Goal: Transaction & Acquisition: Purchase product/service

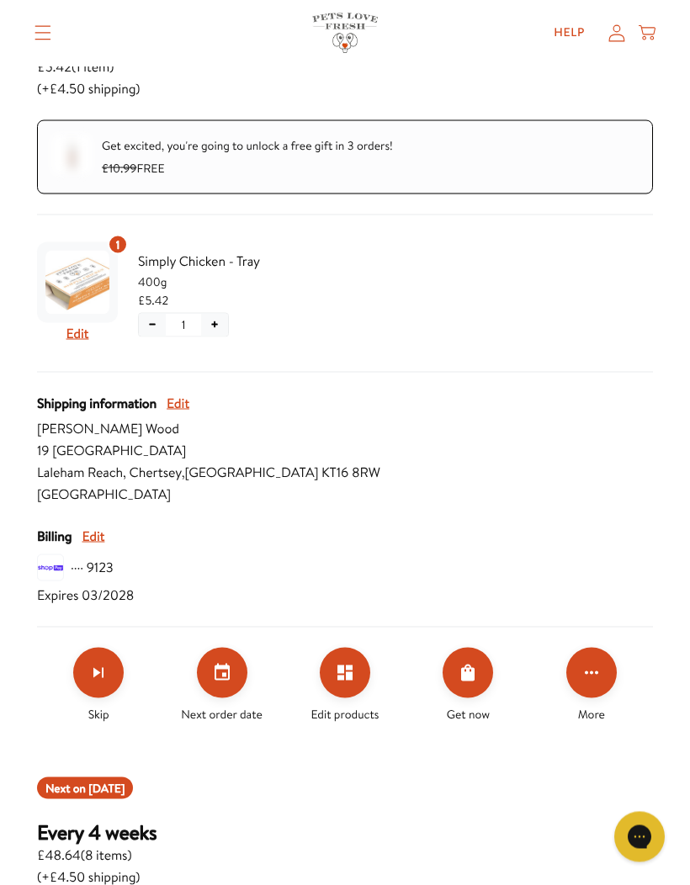
scroll to position [297, 0]
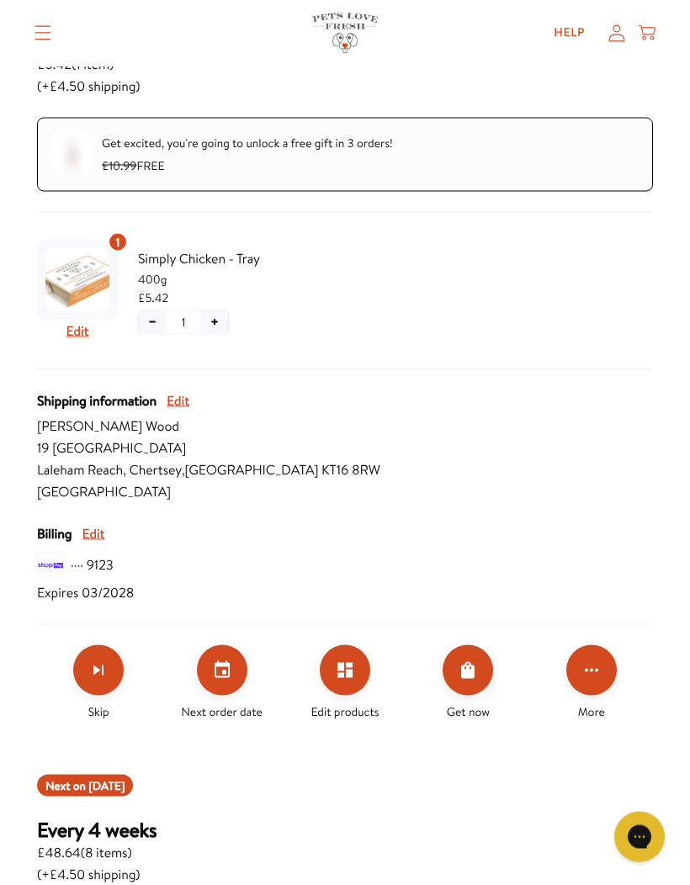
click at [354, 664] on icon "Edit products" at bounding box center [345, 670] width 20 height 20
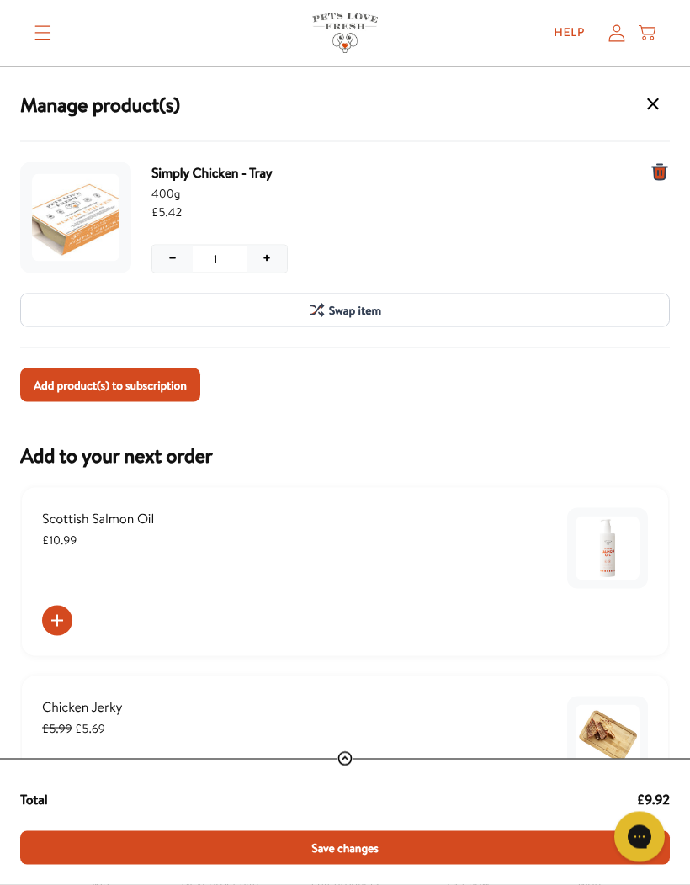
scroll to position [125, 0]
click at [651, 166] on icon "1 units for Simply Chicken - Tray, 400g" at bounding box center [659, 172] width 20 height 20
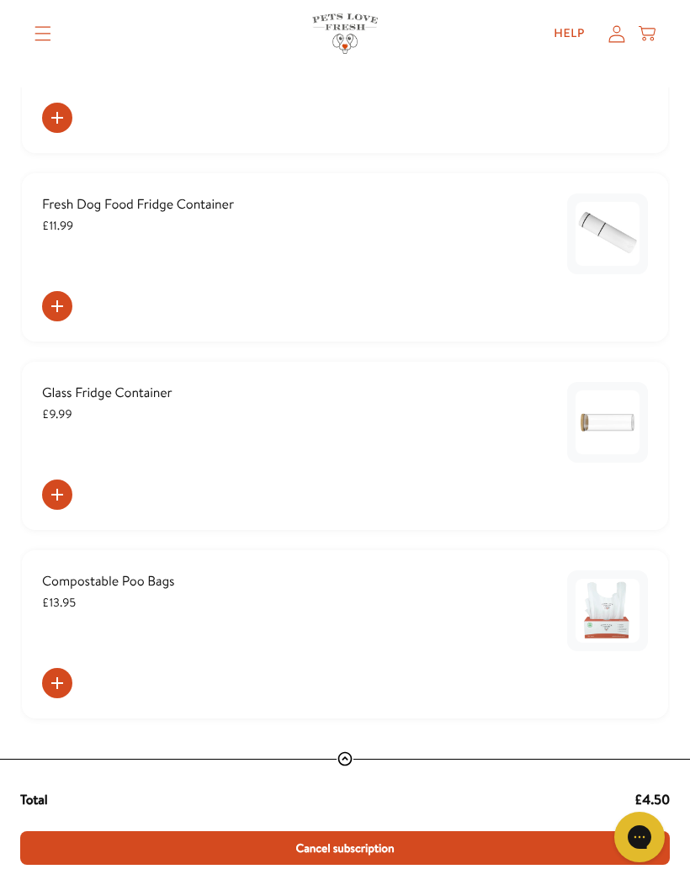
scroll to position [1050, 0]
click at [669, 791] on span "£4.50" at bounding box center [651, 800] width 35 height 22
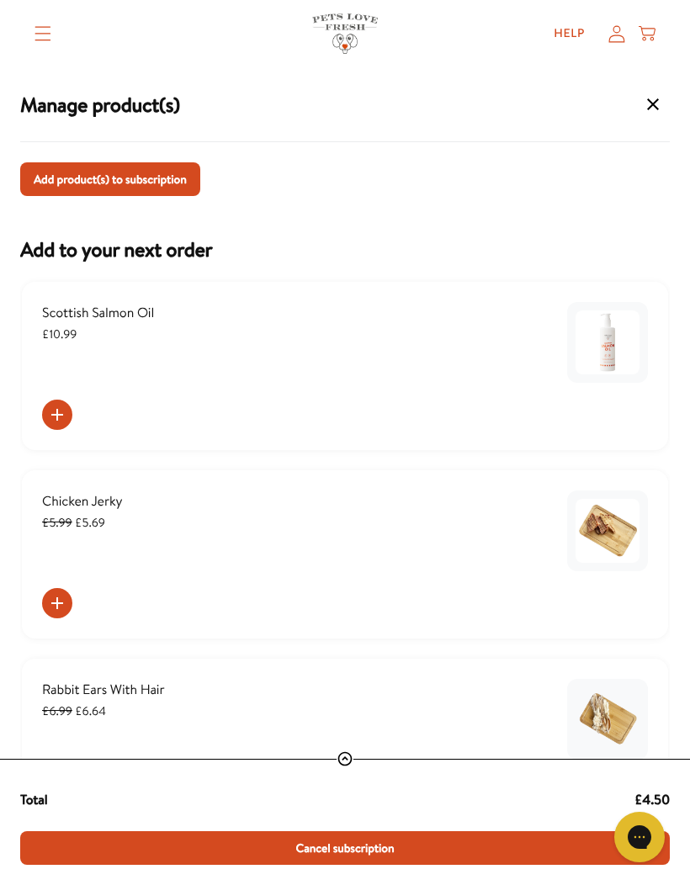
scroll to position [0, 0]
click at [36, 29] on icon "Translation missing: en.sections.header.menu" at bounding box center [42, 33] width 17 height 15
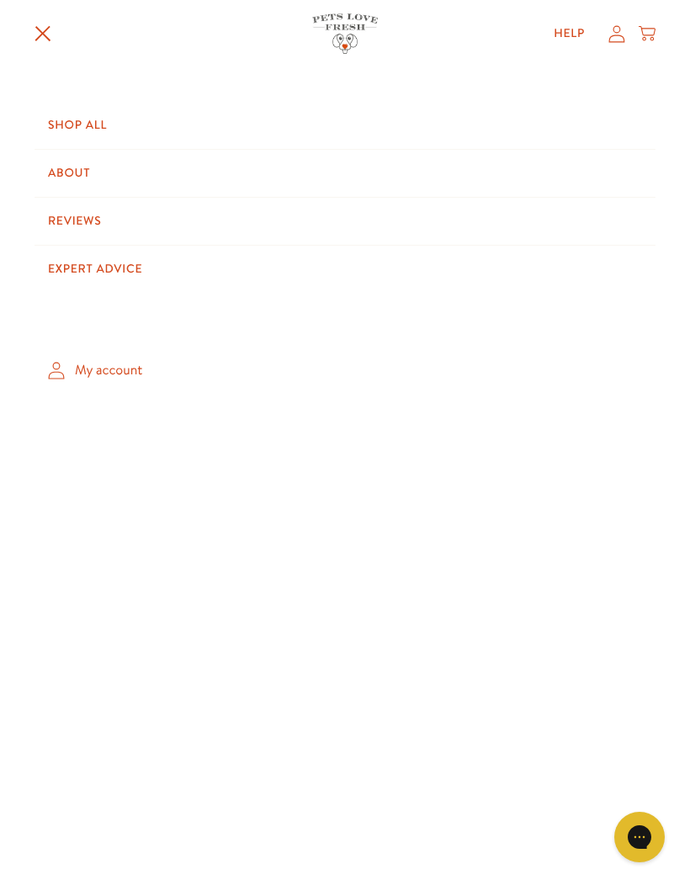
click at [99, 127] on link "Shop All" at bounding box center [344, 125] width 621 height 47
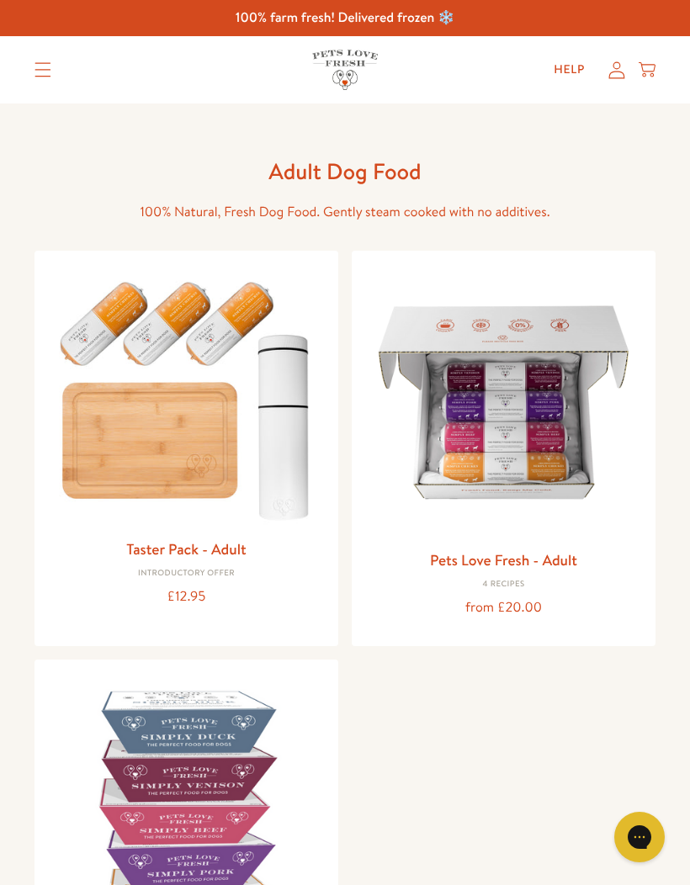
click at [516, 442] on img at bounding box center [503, 402] width 277 height 277
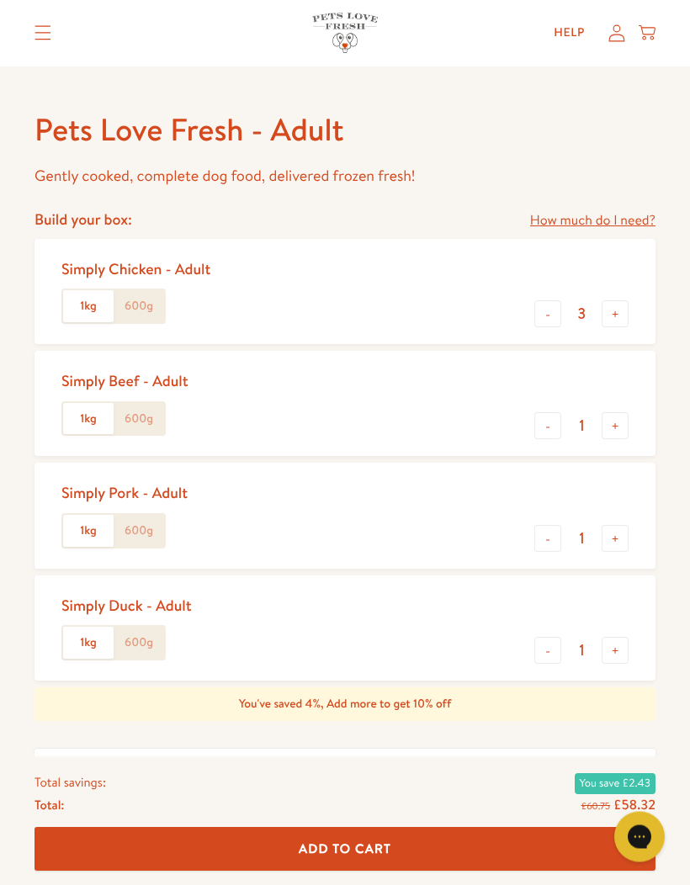
scroll to position [627, 0]
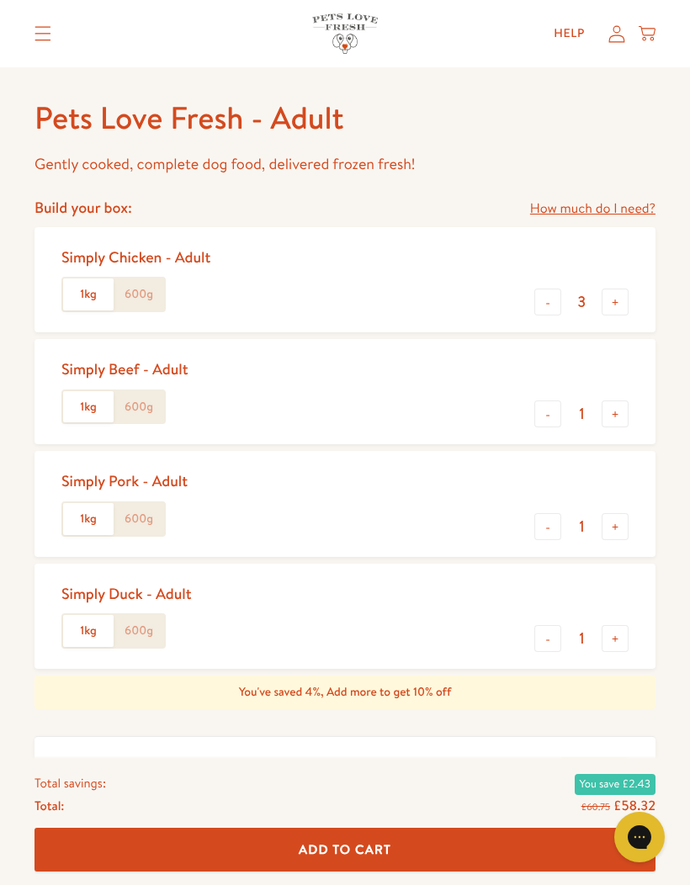
click at [151, 399] on label "600g" at bounding box center [139, 407] width 50 height 32
click at [0, 0] on input "600g" at bounding box center [0, 0] width 0 height 0
click at [616, 418] on button "+" at bounding box center [614, 413] width 27 height 27
click at [616, 417] on button "+" at bounding box center [614, 413] width 27 height 27
click at [611, 411] on button "+" at bounding box center [614, 413] width 27 height 27
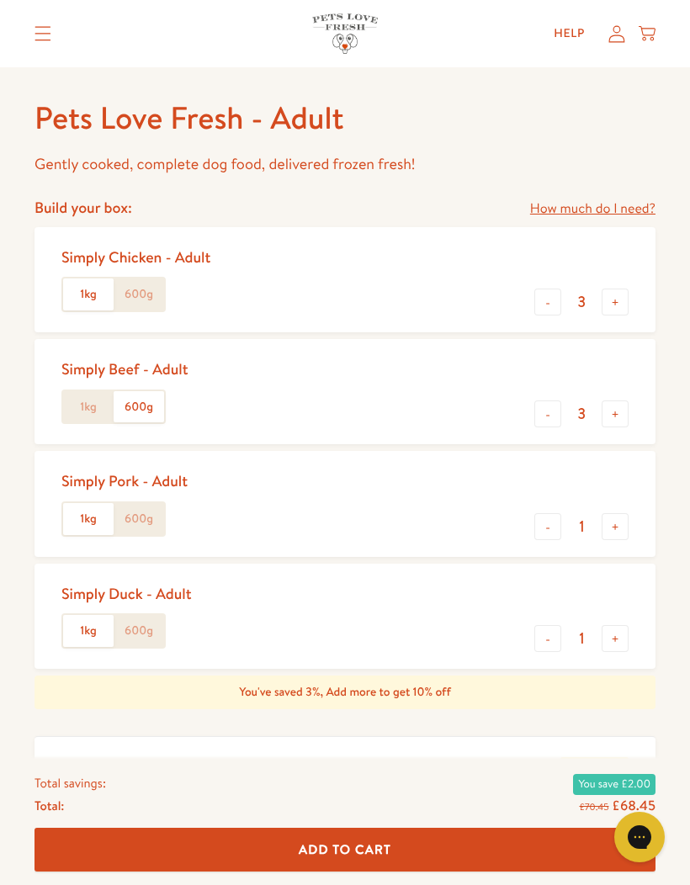
type input "4"
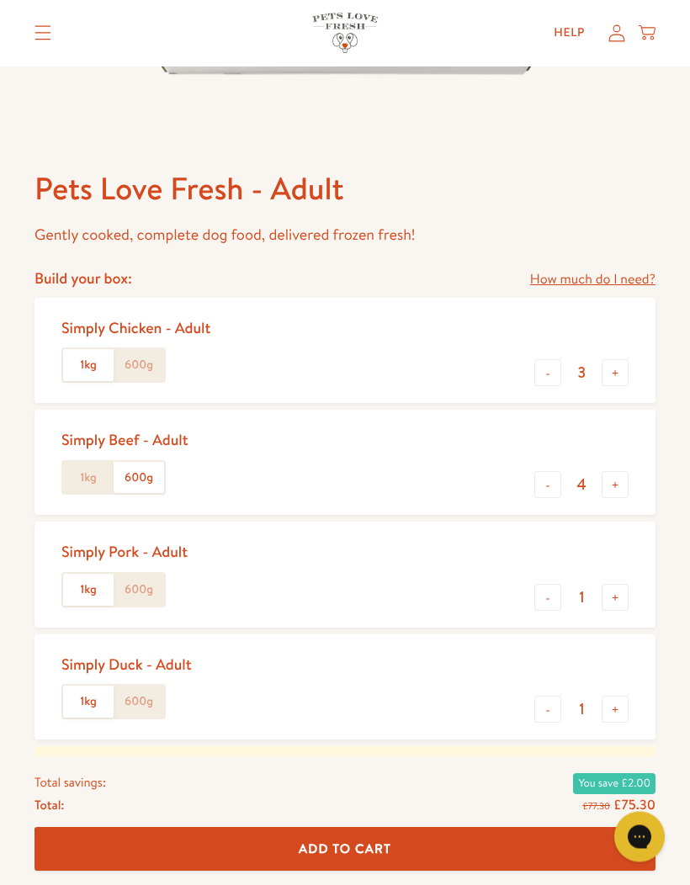
scroll to position [567, 0]
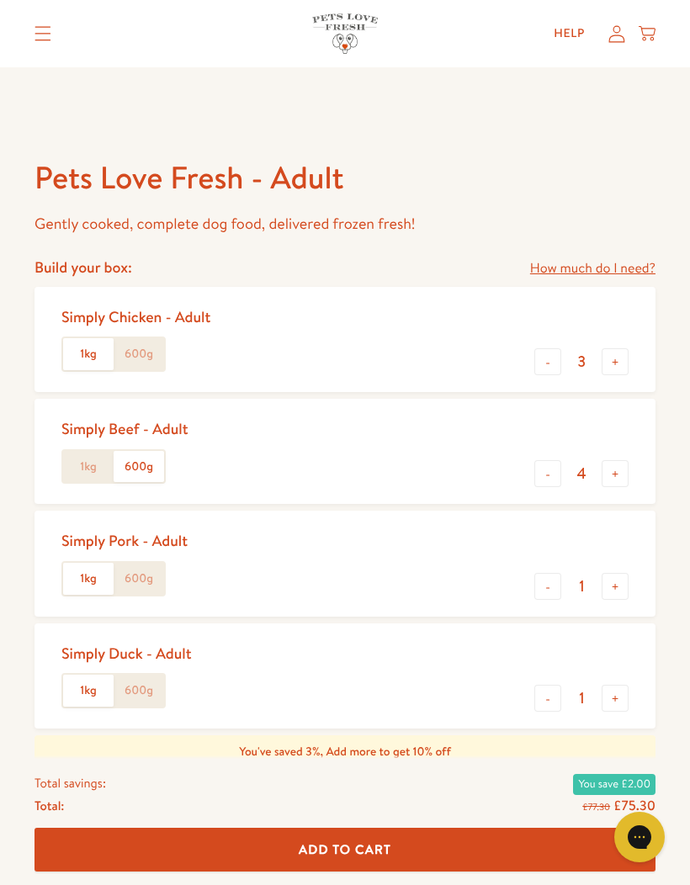
click at [547, 360] on button "-" at bounding box center [547, 361] width 27 height 27
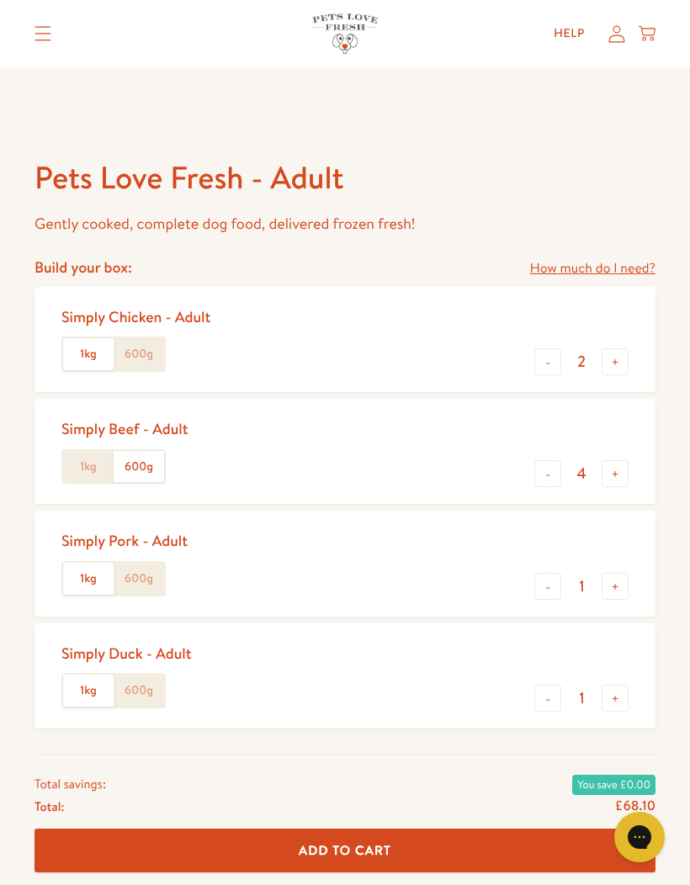
click at [550, 349] on button "-" at bounding box center [547, 361] width 27 height 27
click at [547, 348] on button "-" at bounding box center [547, 361] width 27 height 27
type input "0"
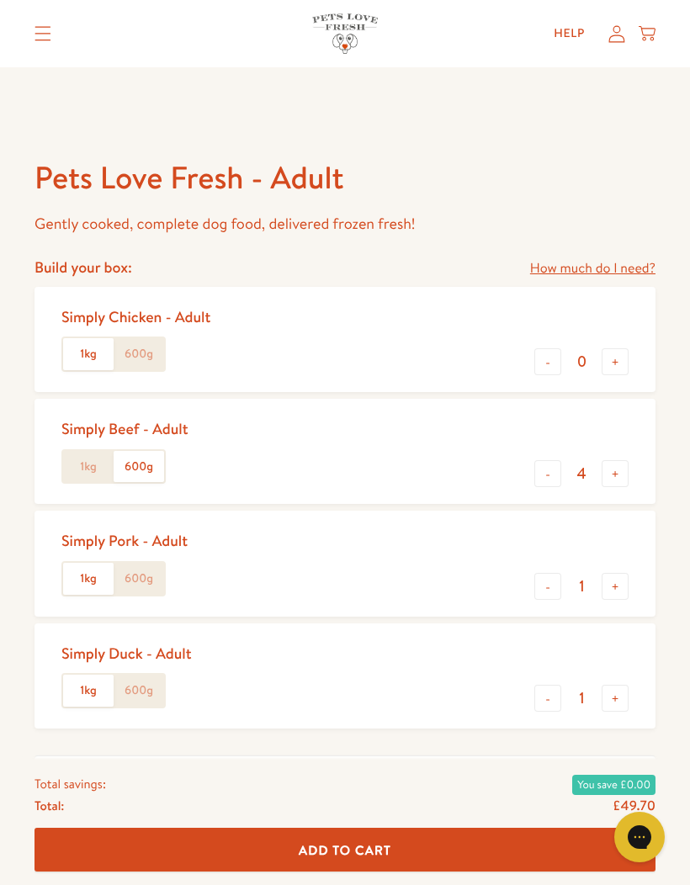
click at [545, 584] on button "-" at bounding box center [547, 586] width 27 height 27
type input "0"
click at [538, 701] on button "-" at bounding box center [547, 698] width 27 height 27
type input "0"
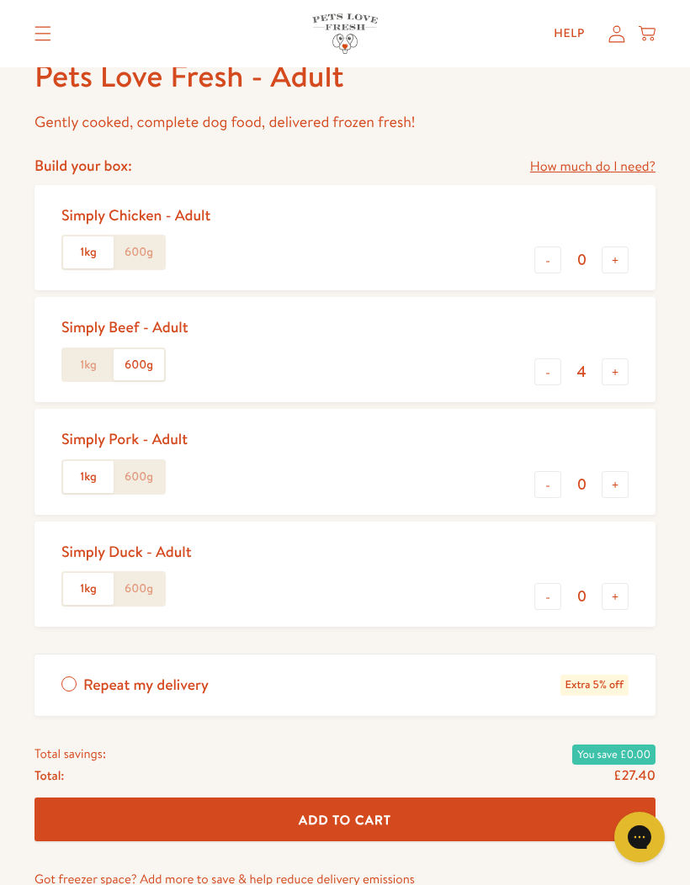
scroll to position [670, 0]
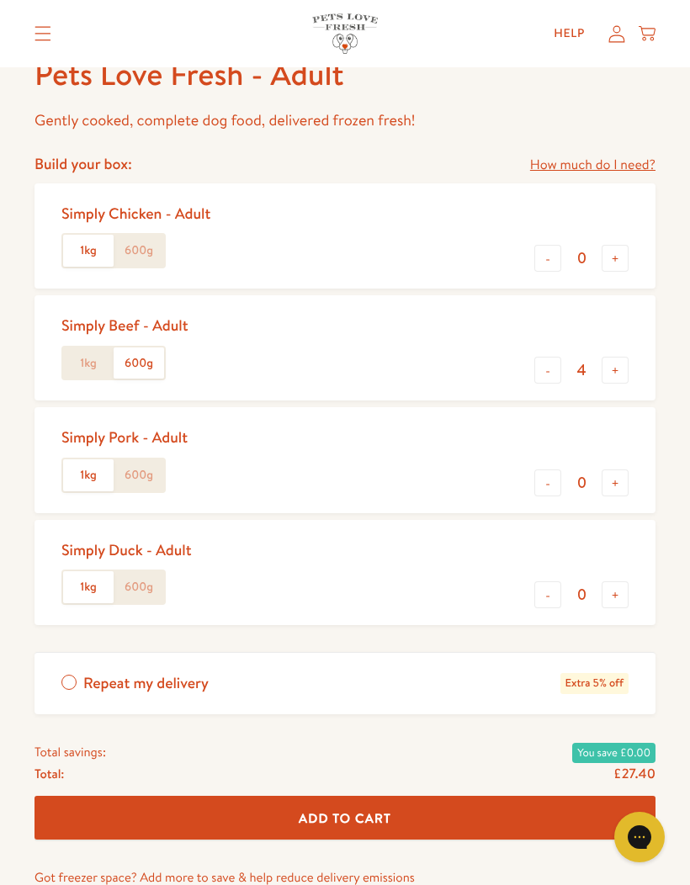
click at [145, 246] on label "600g" at bounding box center [139, 251] width 50 height 32
click at [0, 0] on input "600g" at bounding box center [0, 0] width 0 height 0
click at [615, 254] on button "+" at bounding box center [614, 258] width 27 height 27
click at [600, 267] on input "1" at bounding box center [581, 258] width 40 height 19
click at [679, 320] on div "Pets Love Fresh - Adult Gently cooked, complete dog food, delivered frozen fres…" at bounding box center [345, 224] width 690 height 1582
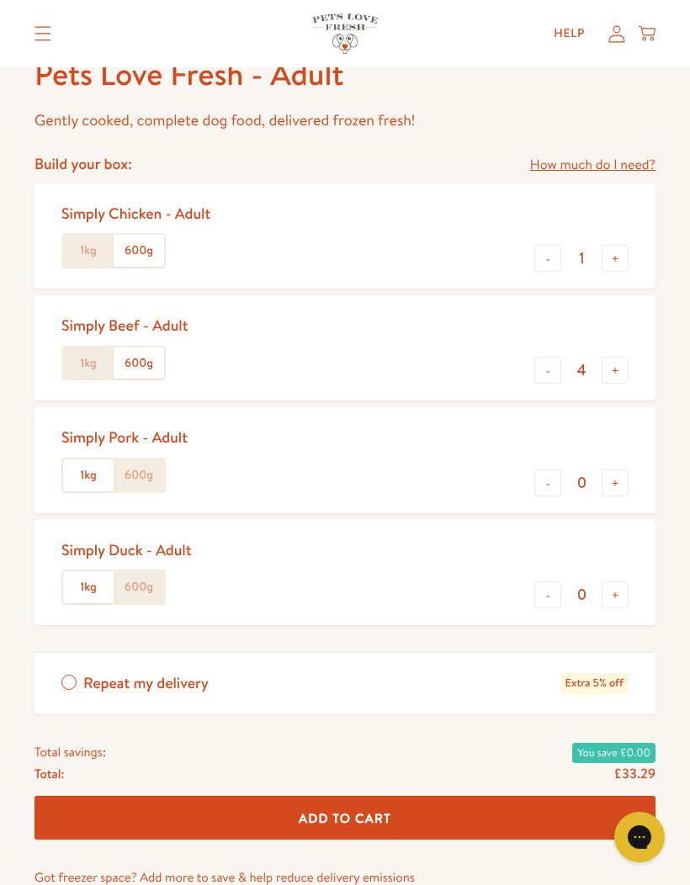
click at [606, 263] on button "+" at bounding box center [614, 258] width 27 height 27
type input "2"
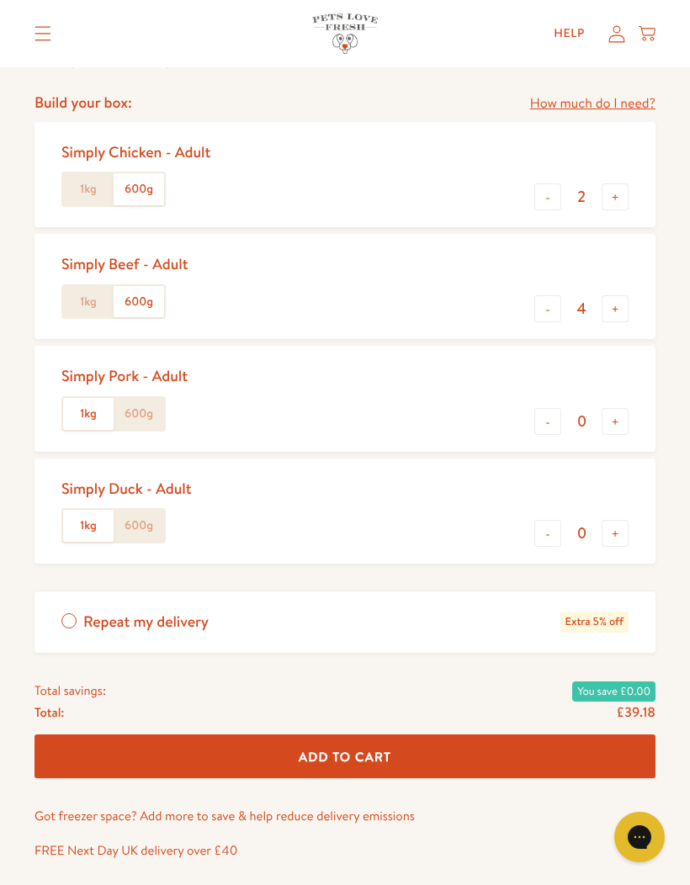
scroll to position [732, 0]
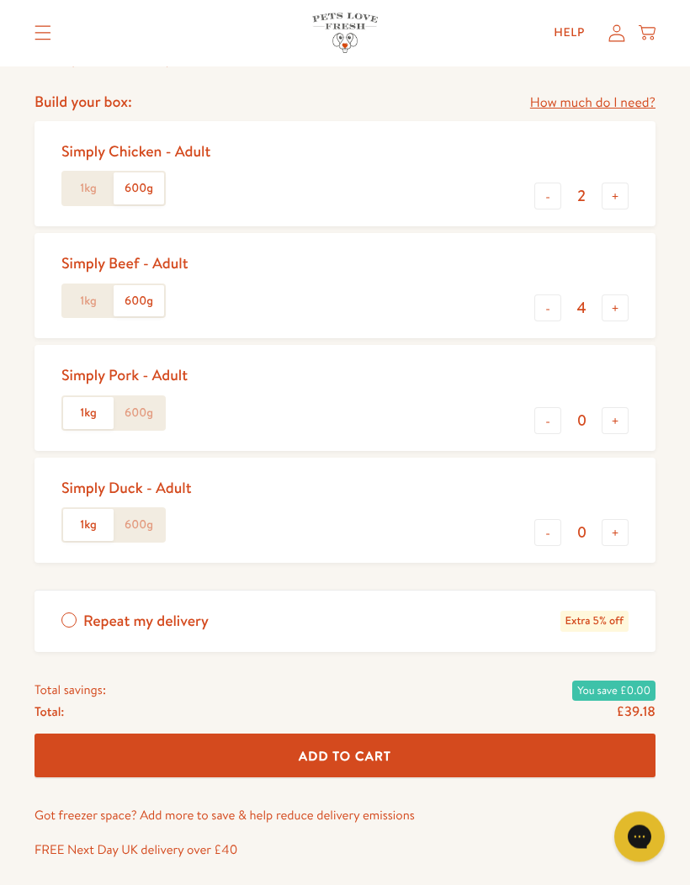
click at [606, 312] on button "+" at bounding box center [614, 308] width 27 height 27
type input "5"
click at [441, 749] on button "Add To Cart" at bounding box center [344, 755] width 621 height 45
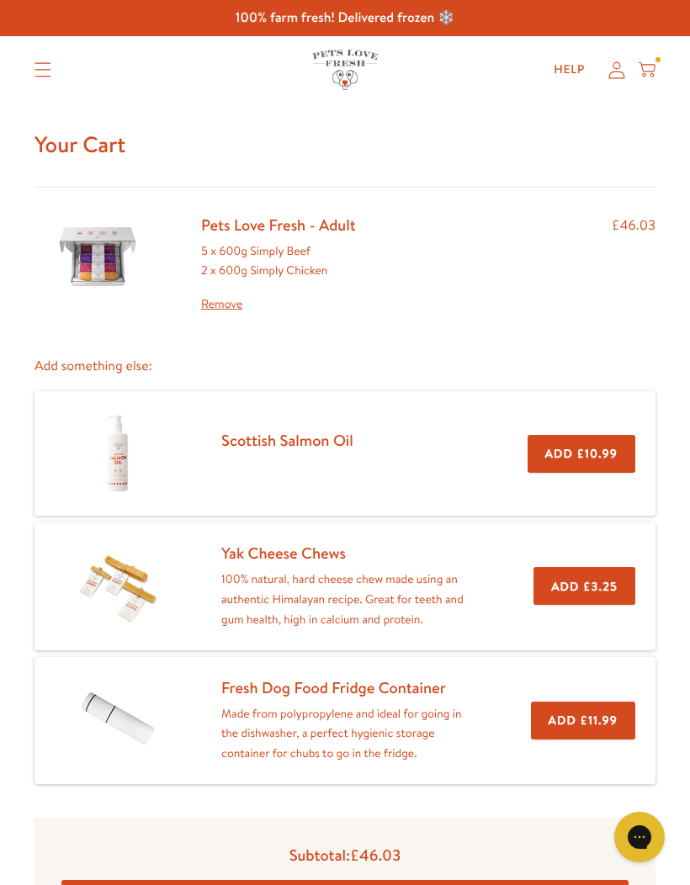
click at [653, 62] on icon at bounding box center [646, 70] width 17 height 19
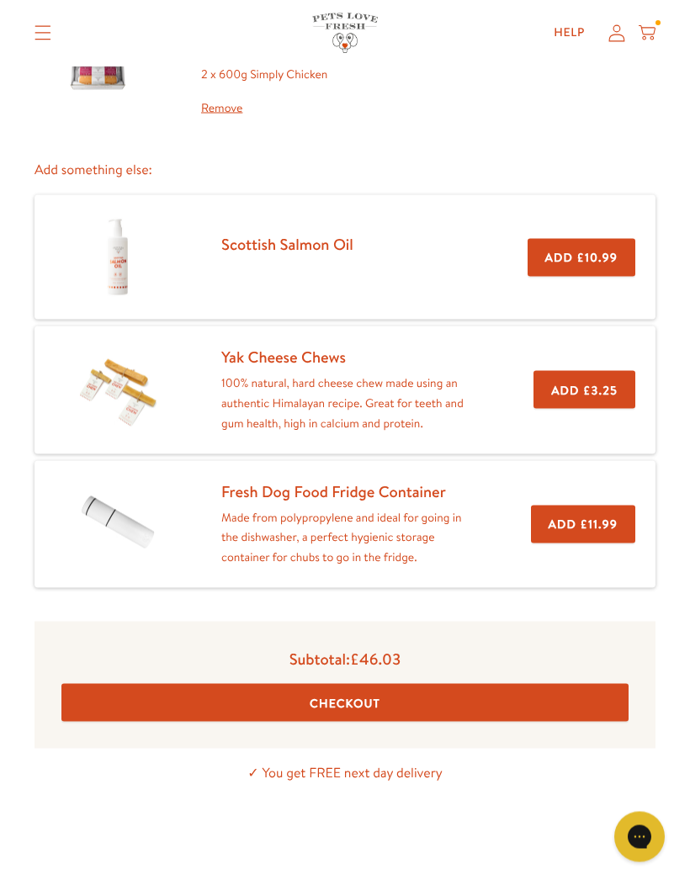
scroll to position [197, 0]
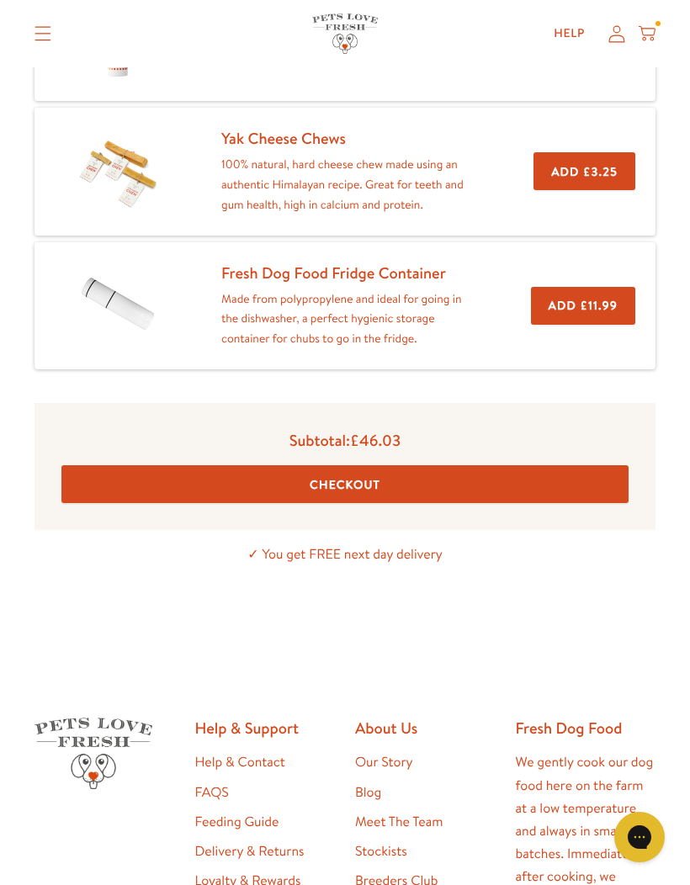
click at [447, 484] on button "Checkout" at bounding box center [344, 484] width 567 height 38
